Goal: Transaction & Acquisition: Obtain resource

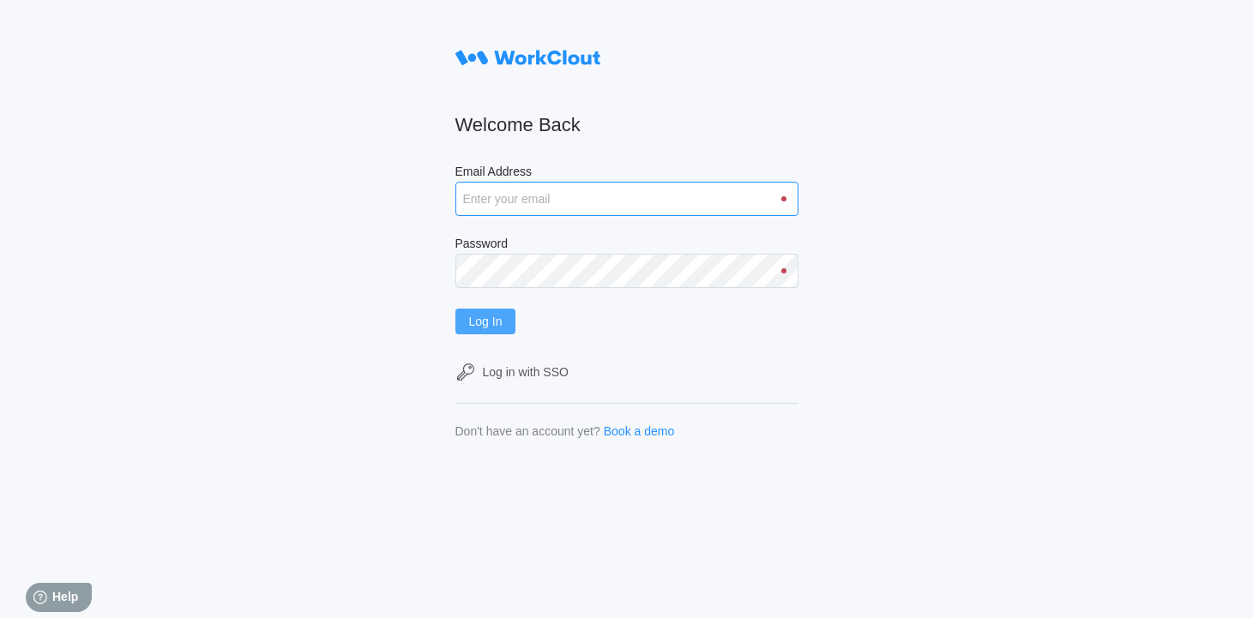
type input "[EMAIL_ADDRESS][DOMAIN_NAME]"
click at [487, 313] on button "Log In" at bounding box center [485, 322] width 61 height 26
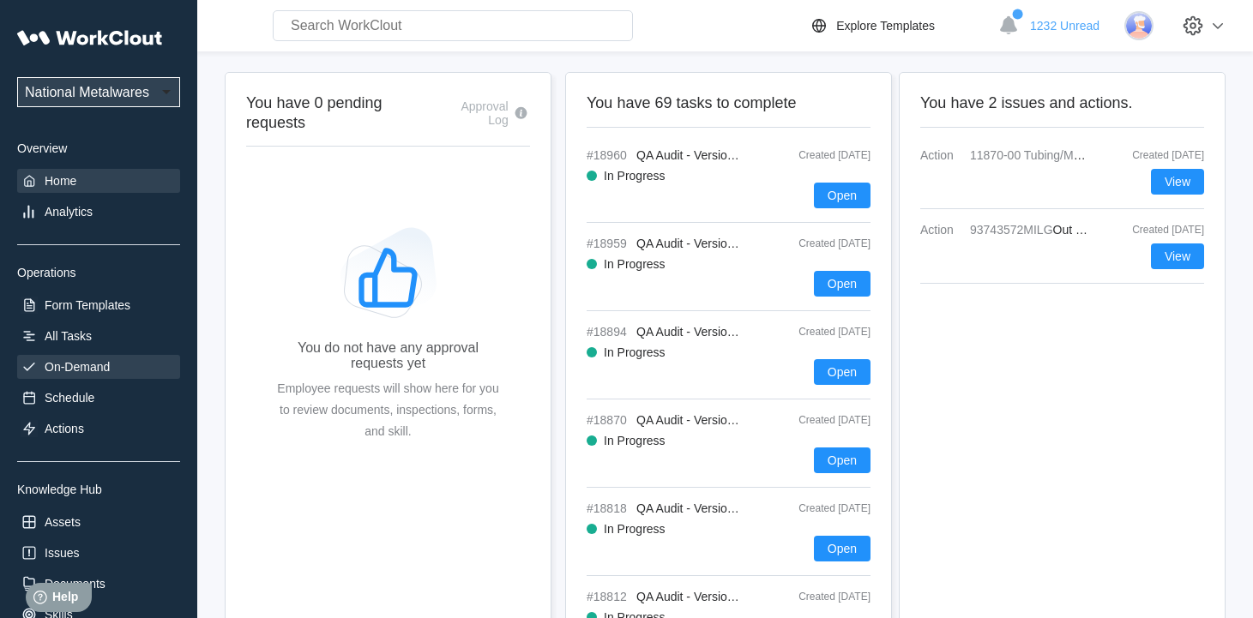
click at [101, 367] on div "On-Demand" at bounding box center [77, 367] width 65 height 14
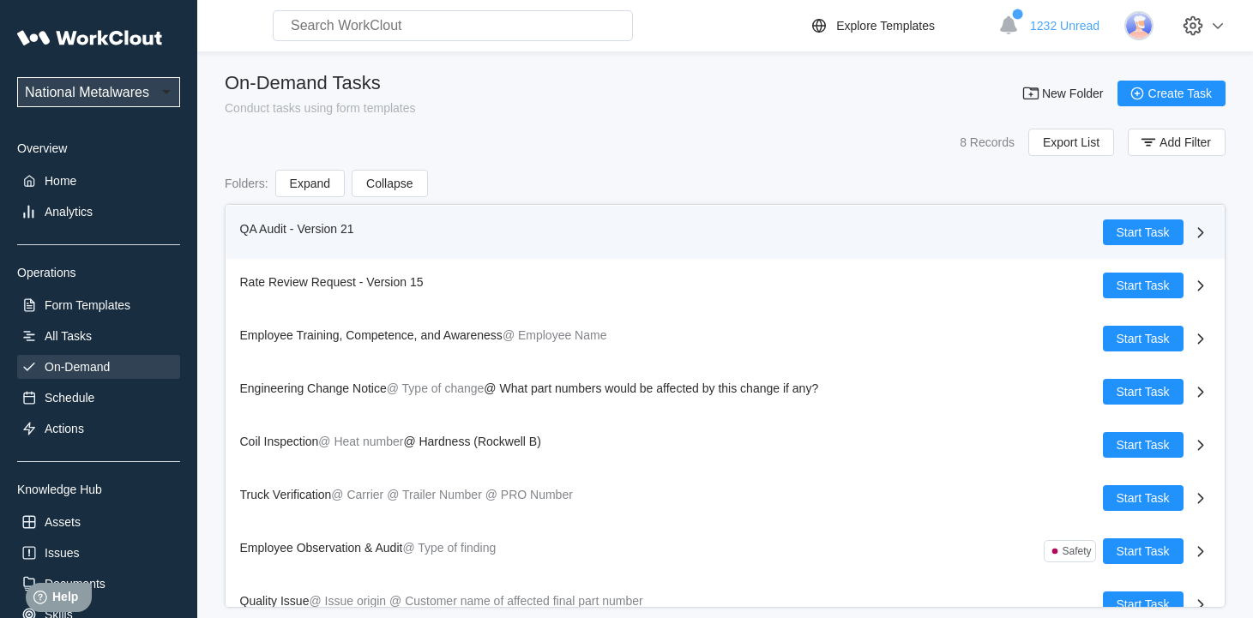
click at [261, 225] on span "QA Audit - Version 21" at bounding box center [297, 229] width 114 height 14
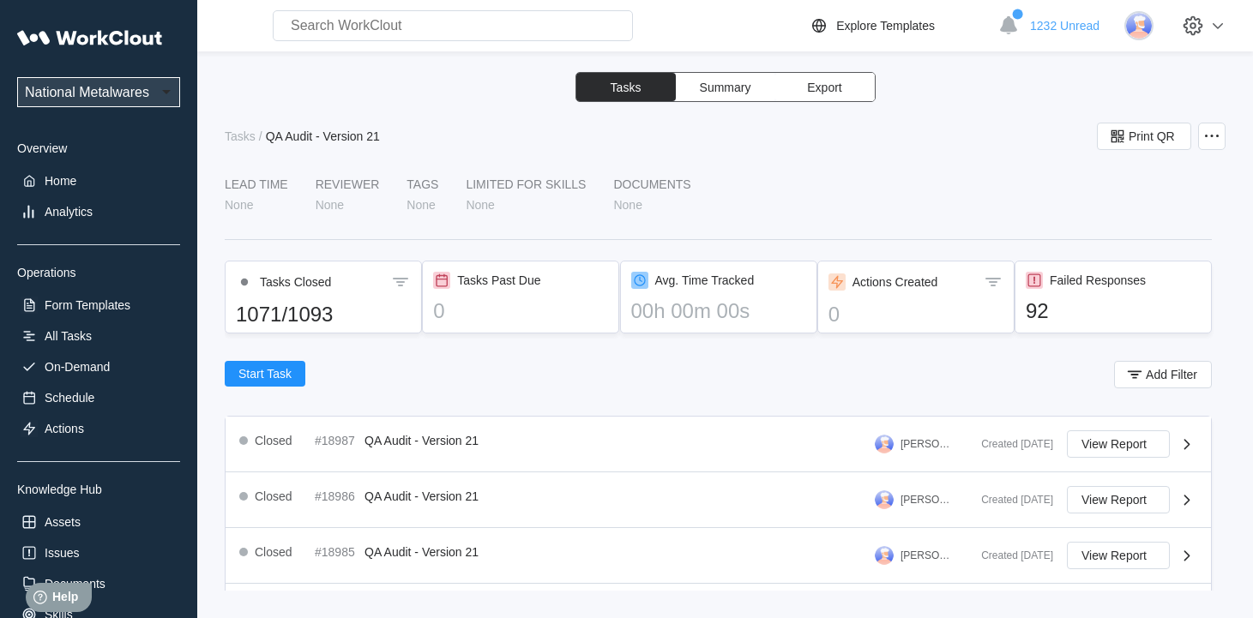
click at [838, 84] on span "Export" at bounding box center [824, 87] width 34 height 12
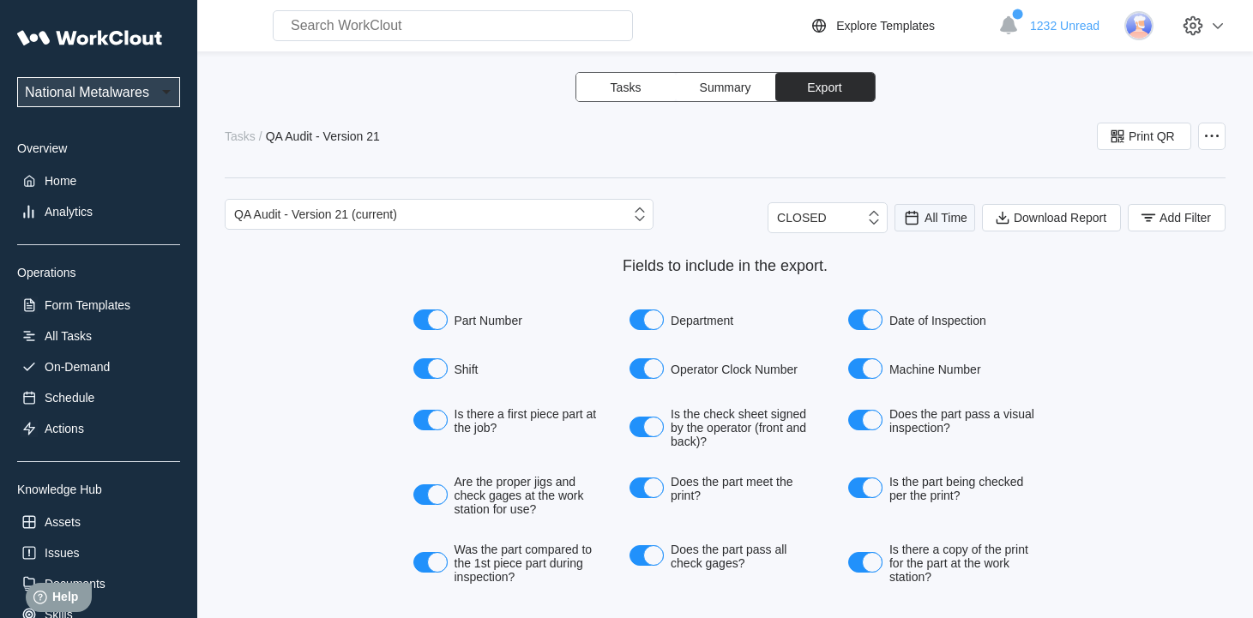
click at [928, 213] on span "All Time" at bounding box center [945, 218] width 43 height 14
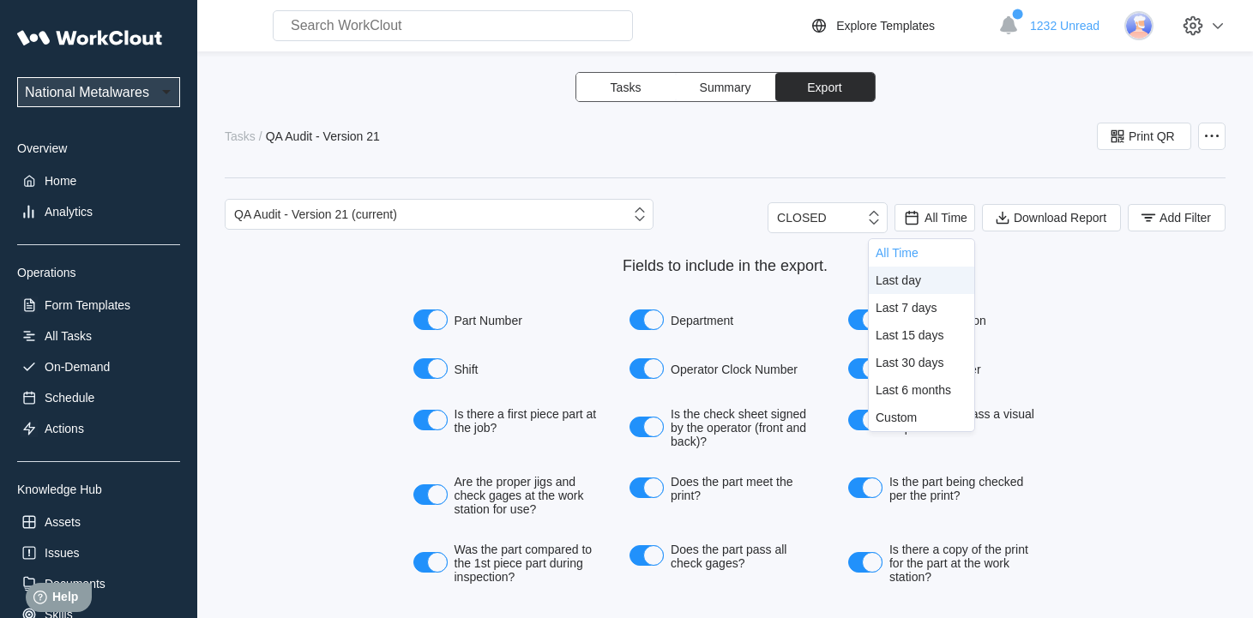
click at [900, 283] on div "Last day" at bounding box center [897, 280] width 45 height 14
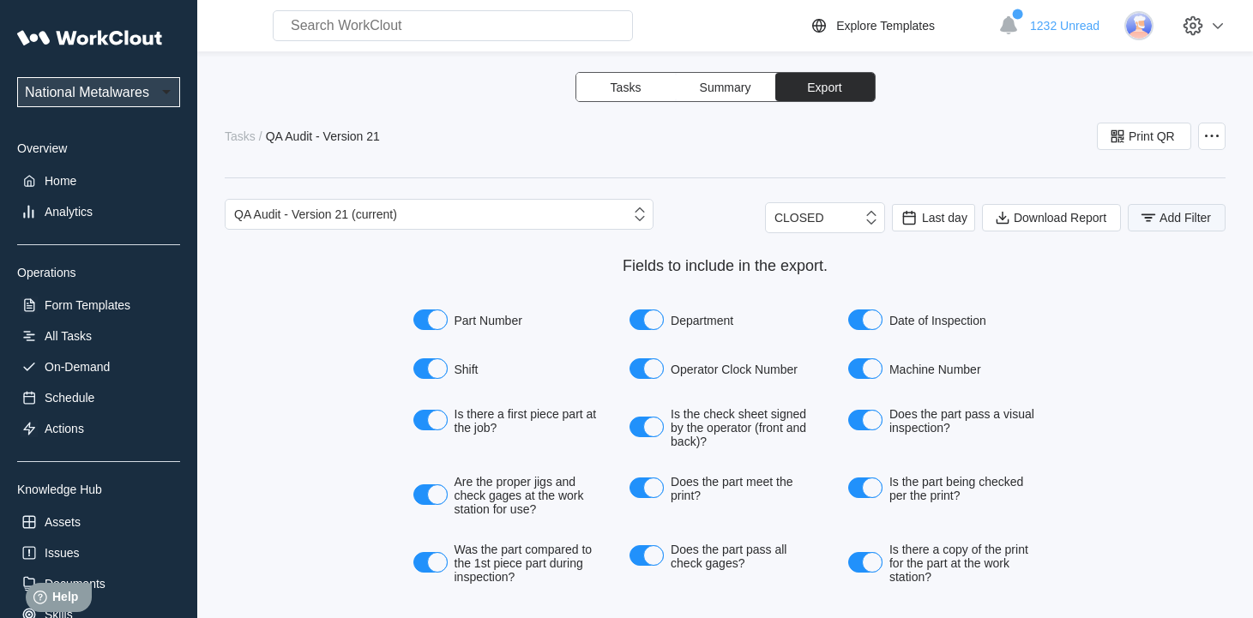
click at [1141, 215] on rect "button" at bounding box center [1148, 214] width 15 height 2
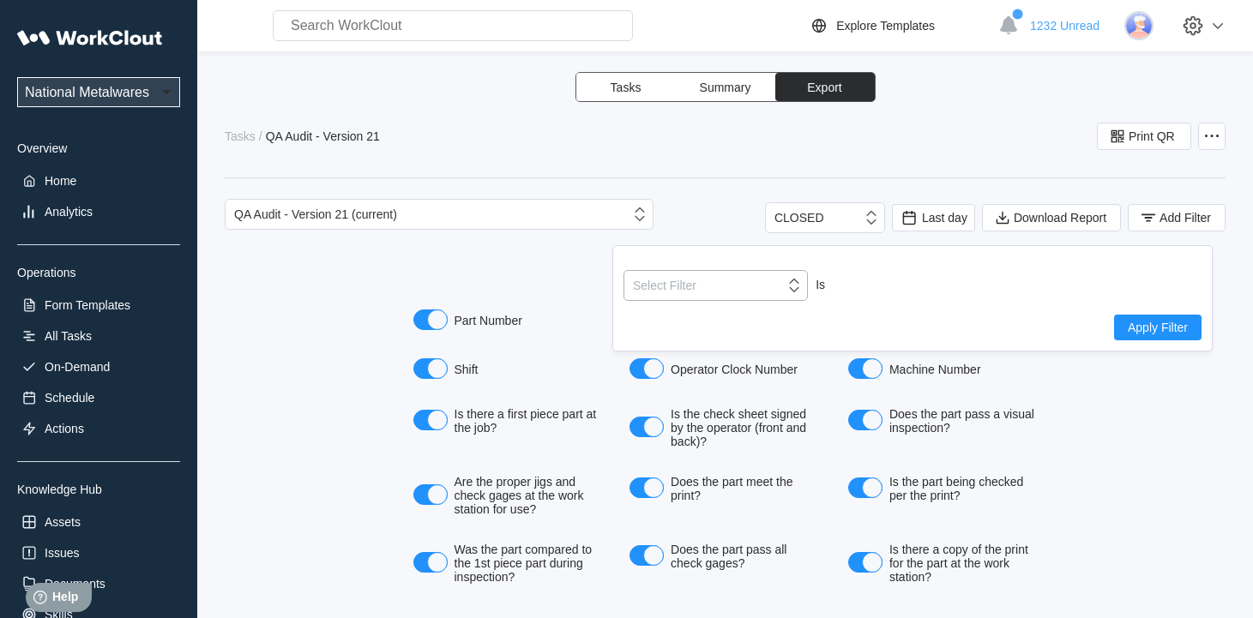
click at [794, 293] on icon at bounding box center [793, 285] width 19 height 19
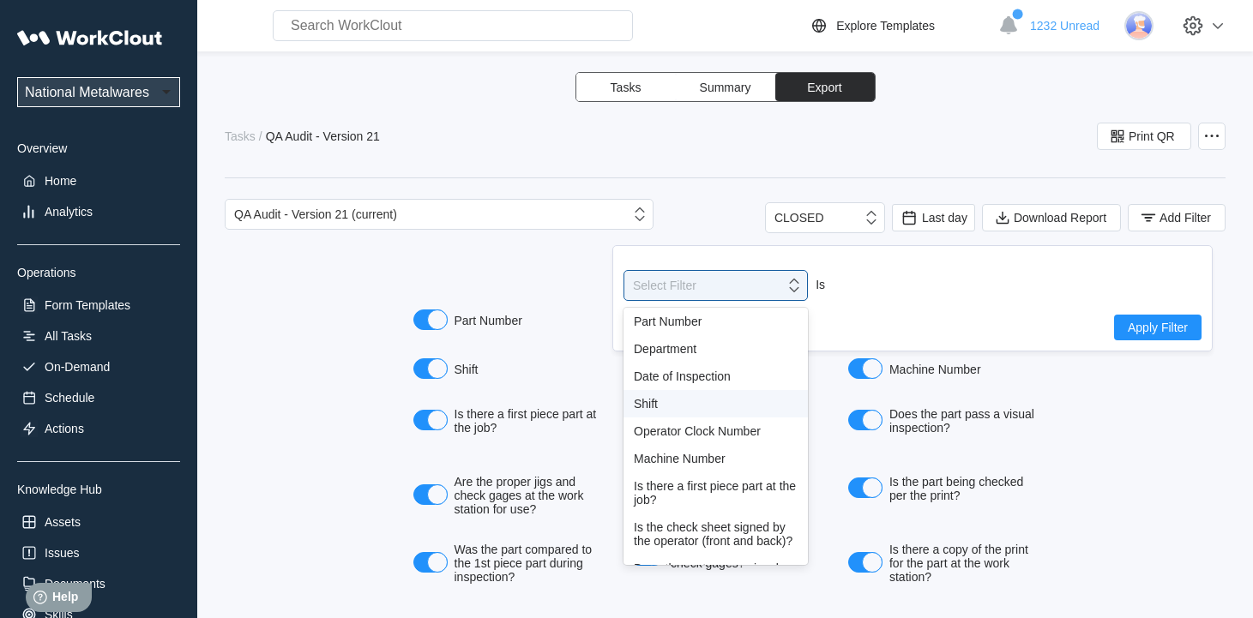
click at [654, 399] on div "Shift" at bounding box center [716, 404] width 164 height 14
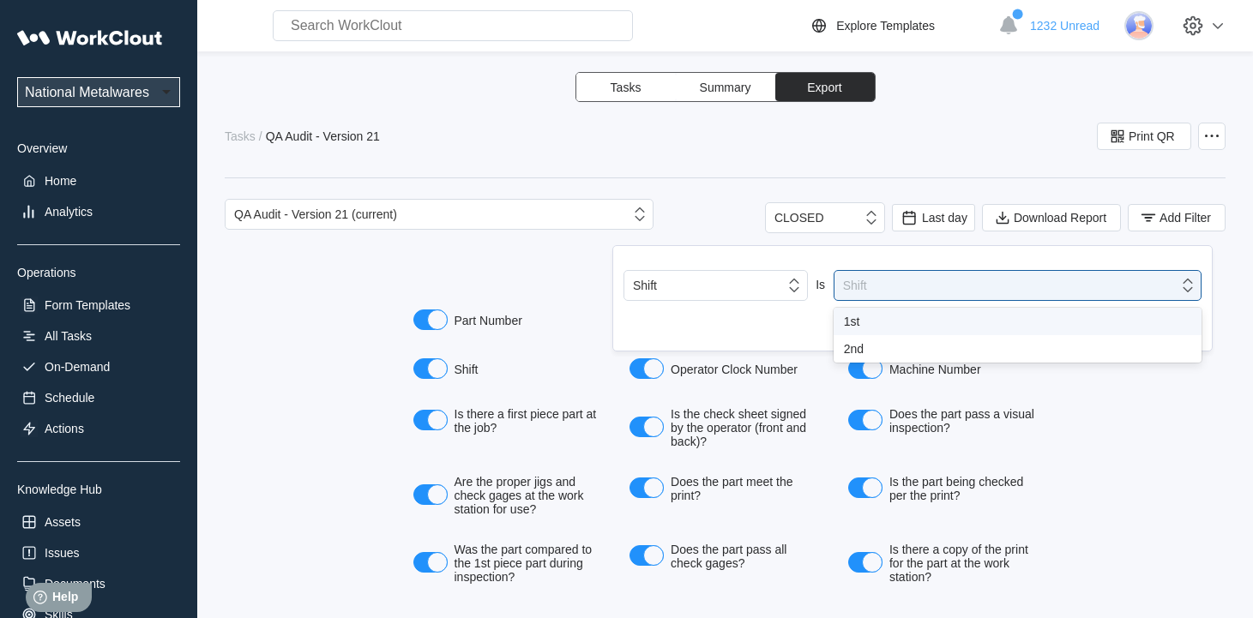
drag, startPoint x: 1192, startPoint y: 285, endPoint x: 1074, endPoint y: 315, distance: 121.2
click at [1191, 284] on icon at bounding box center [1187, 285] width 19 height 19
click at [875, 325] on div "1st" at bounding box center [1017, 322] width 347 height 14
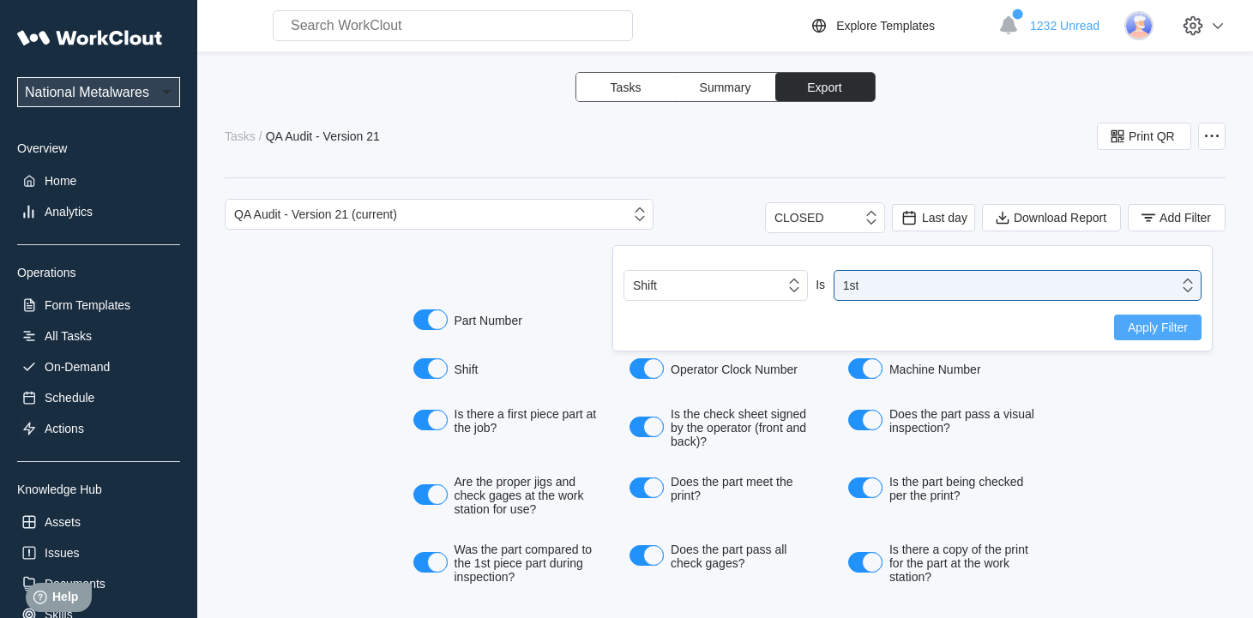
click at [1142, 328] on span "Apply Filter" at bounding box center [1157, 327] width 60 height 12
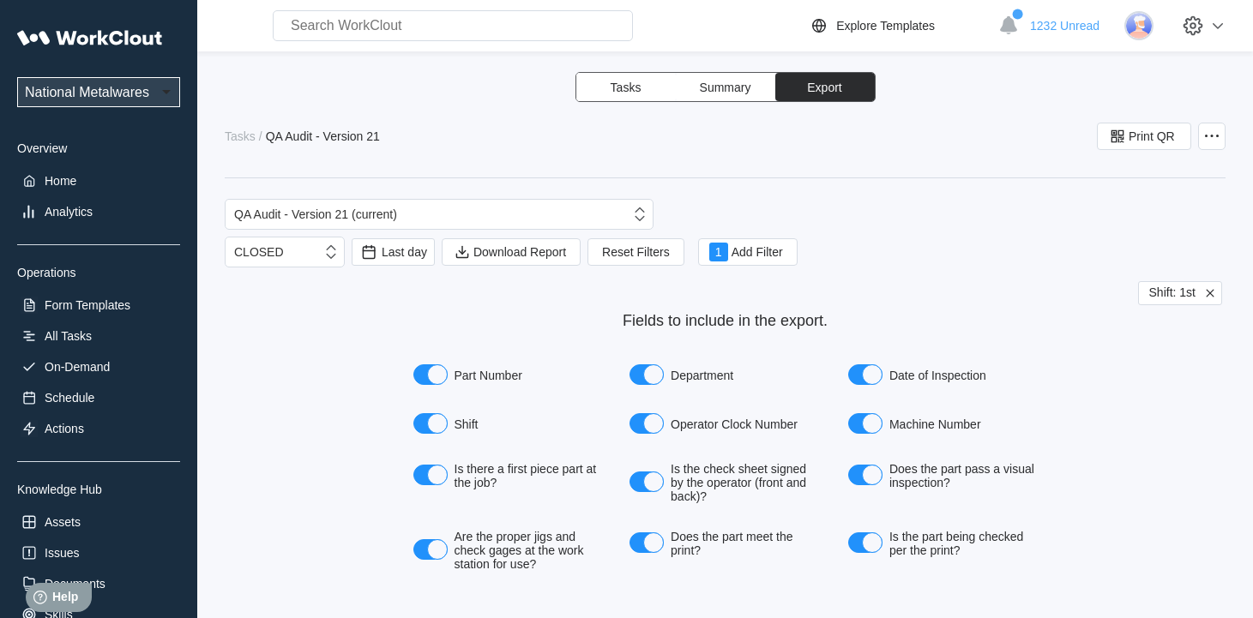
click at [817, 85] on span "Export" at bounding box center [824, 87] width 34 height 12
click at [832, 95] on button "Export" at bounding box center [824, 87] width 99 height 28
click at [844, 84] on button "Export" at bounding box center [824, 87] width 99 height 28
drag, startPoint x: 1025, startPoint y: 269, endPoint x: 1067, endPoint y: 351, distance: 91.3
click at [1024, 268] on form "QA Audit - Version 21 (current) CLOSED Last day Download Report Reset Filters 1…" at bounding box center [725, 483] width 1000 height 568
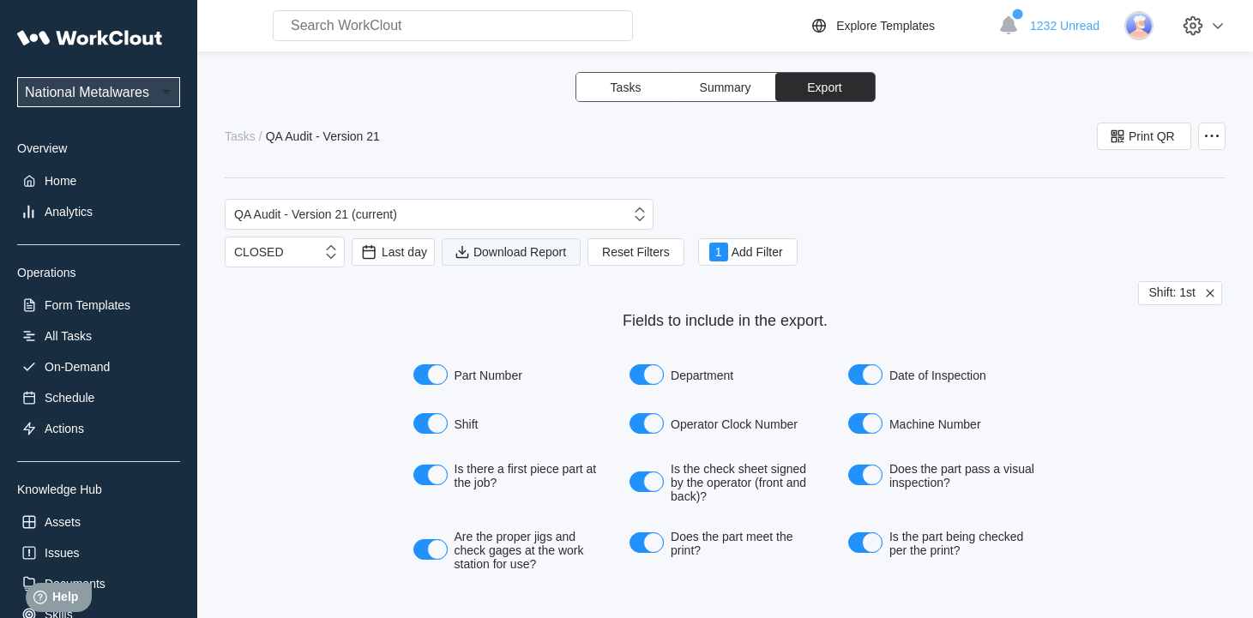
click at [539, 255] on span "Download Report" at bounding box center [519, 252] width 93 height 12
